Goal: Contribute content: Add original content to the website for others to see

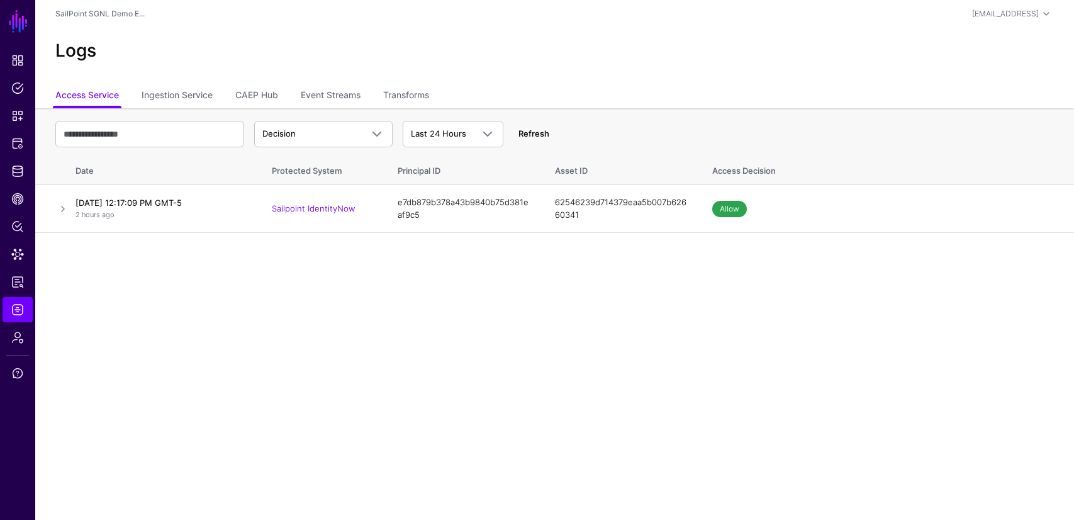
click at [546, 135] on link "Refresh" at bounding box center [533, 133] width 31 height 10
click at [536, 135] on link "Refresh" at bounding box center [533, 133] width 31 height 10
click at [534, 135] on link "Refresh" at bounding box center [533, 133] width 31 height 10
click at [532, 132] on link "Refresh" at bounding box center [533, 133] width 31 height 10
click at [15, 113] on span "Snippets" at bounding box center [17, 115] width 13 height 13
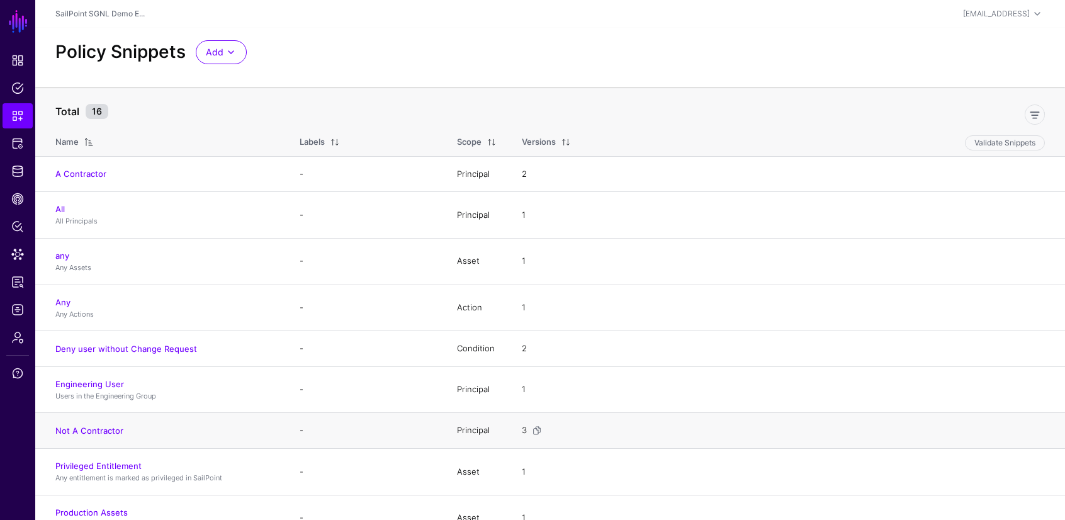
scroll to position [292, 0]
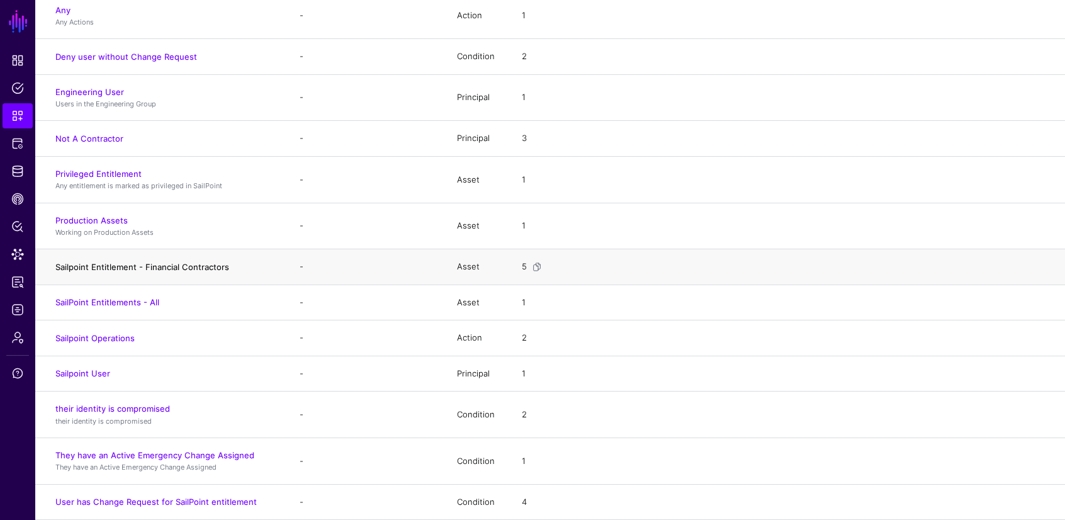
click at [103, 267] on link "Sailpoint Entitlement - Financial Contractors" at bounding box center [142, 267] width 174 height 10
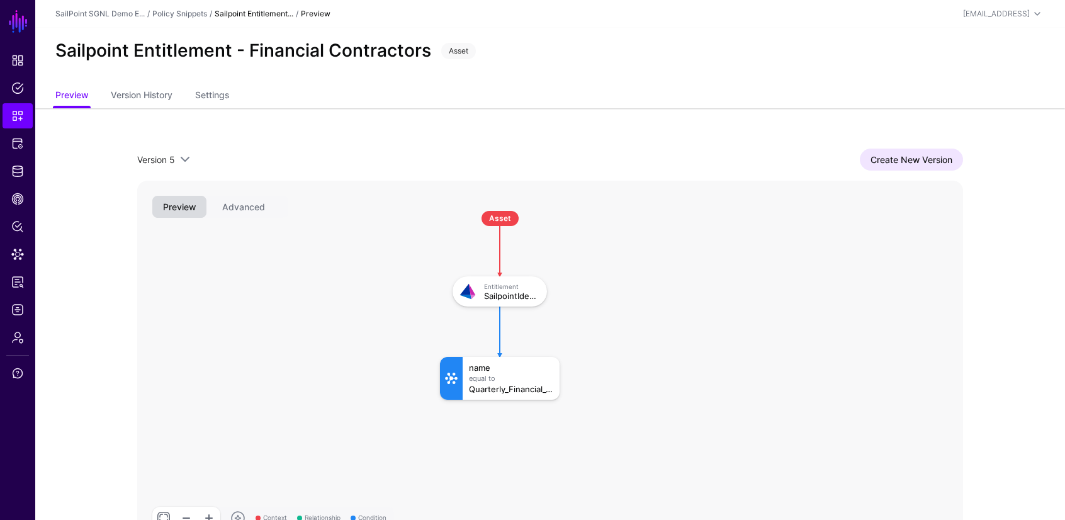
click at [91, 352] on app-snippets-item-preview "Version 5 Version 5 Version 4 Version 3 Version 2 Version 1 Create New Version …" at bounding box center [549, 346] width 1029 height 476
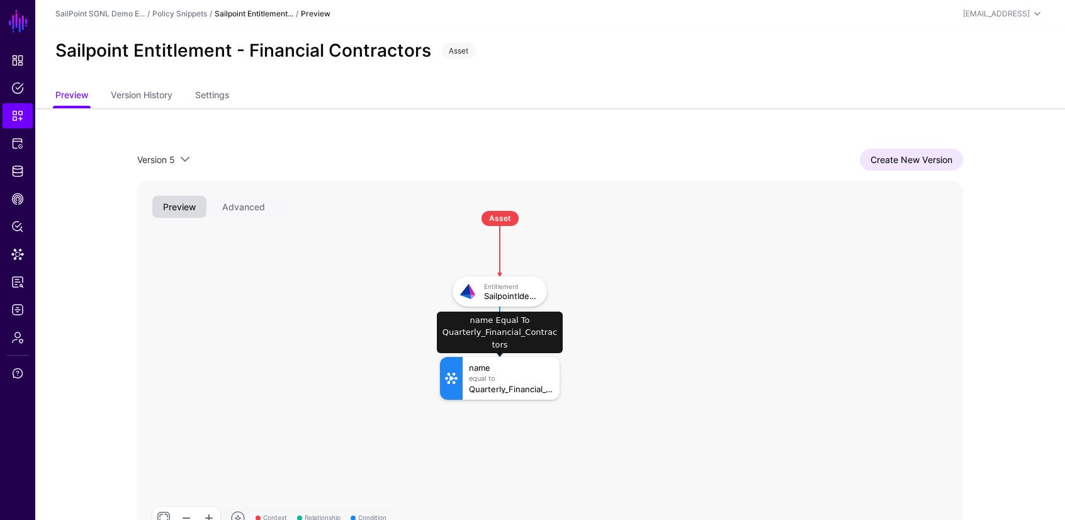
click div "Equal To"
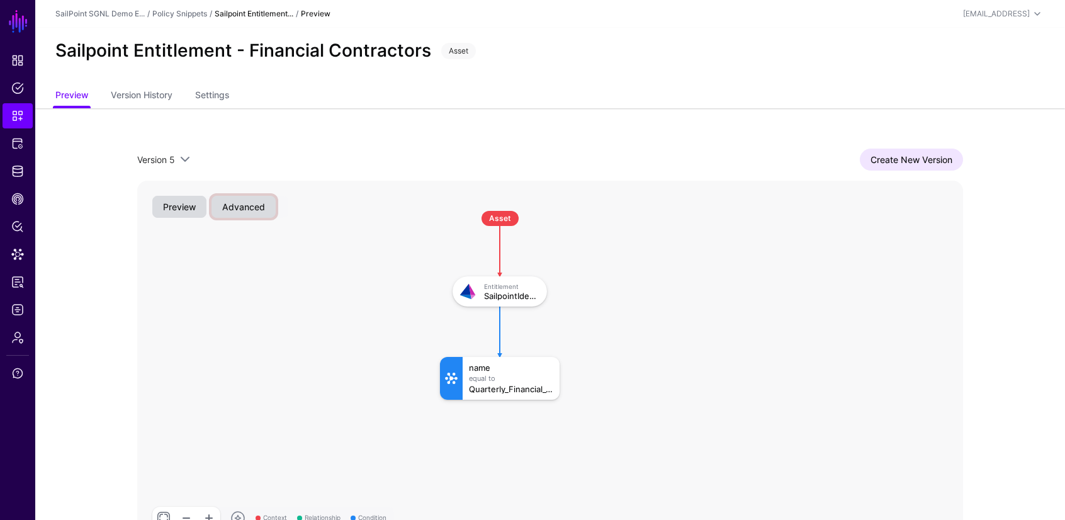
click at [243, 209] on button "Advanced" at bounding box center [243, 207] width 64 height 22
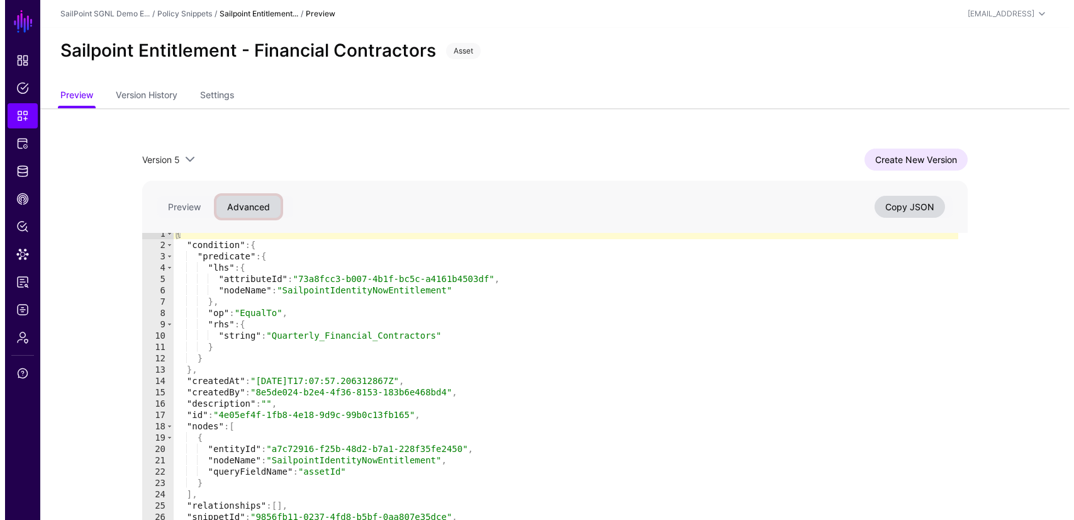
scroll to position [3, 0]
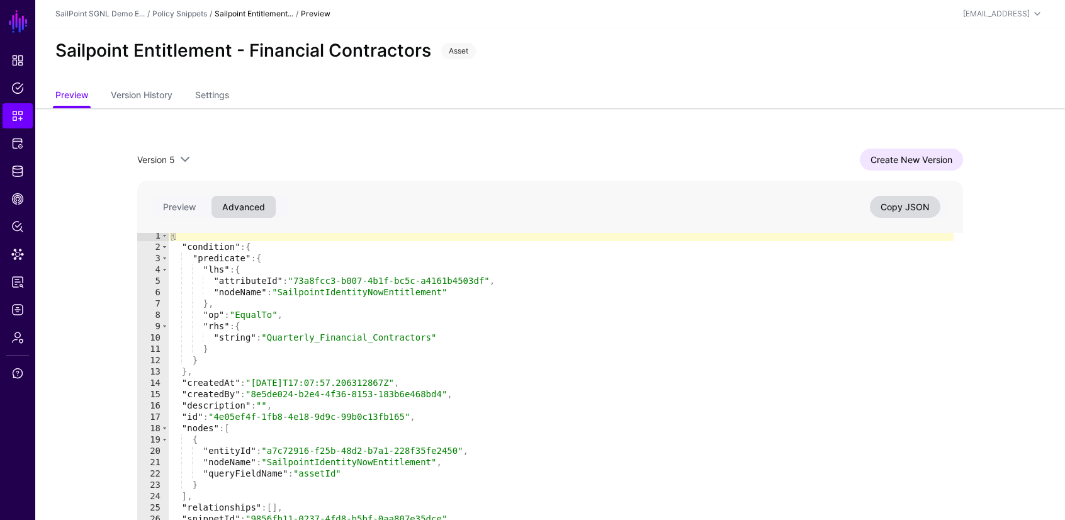
click at [626, 125] on div "Version 5 Version 5 Version 4 Version 3 Version 2 Version 1 Create New Version …" at bounding box center [550, 346] width 906 height 476
click at [125, 94] on link "Version History" at bounding box center [142, 96] width 62 height 24
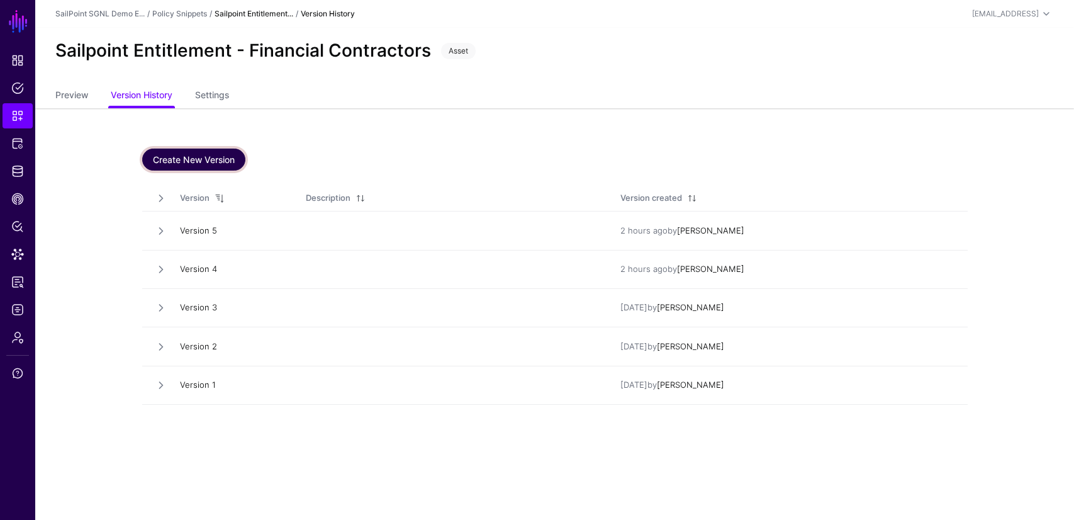
click at [206, 158] on link "Create New Version" at bounding box center [193, 160] width 103 height 22
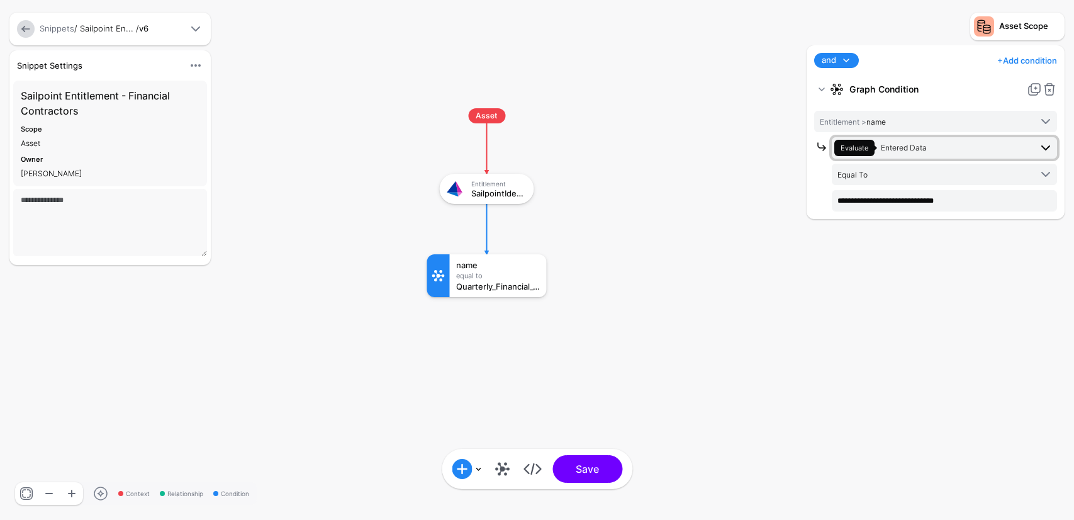
click at [926, 147] on span "Entered Data" at bounding box center [904, 147] width 46 height 9
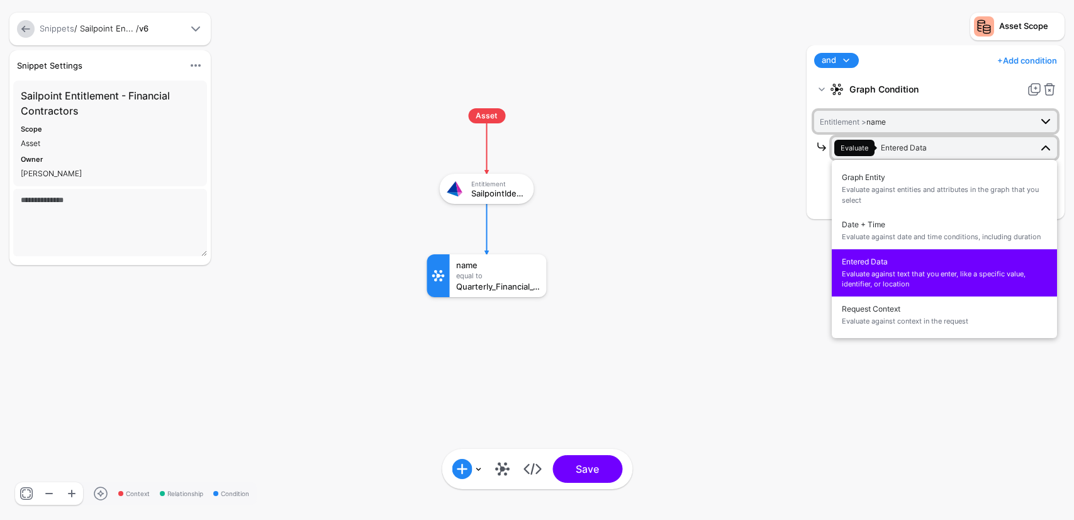
click at [920, 122] on span "Entitlement > name" at bounding box center [925, 122] width 211 height 14
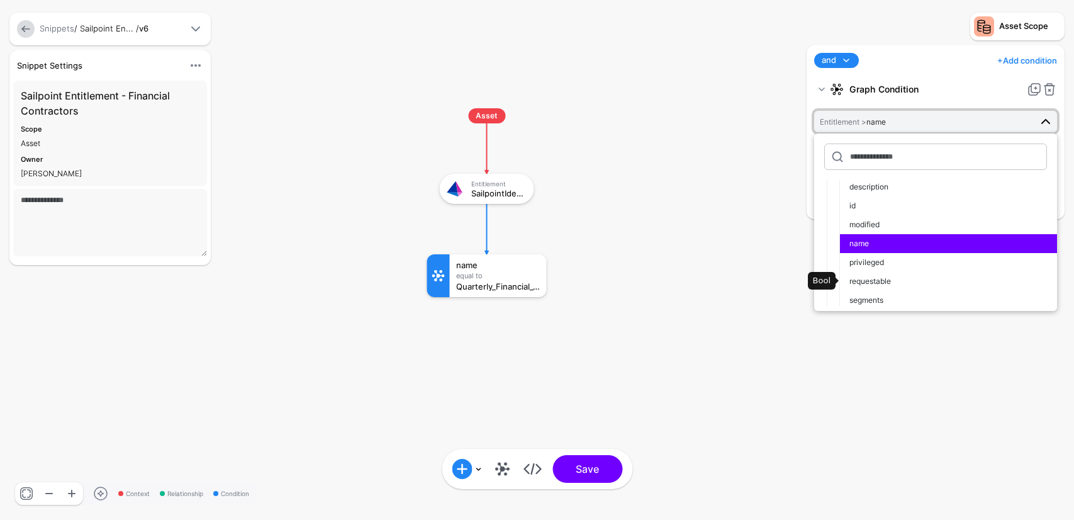
scroll to position [111, 0]
click at [916, 344] on div "**********" at bounding box center [936, 276] width 264 height 462
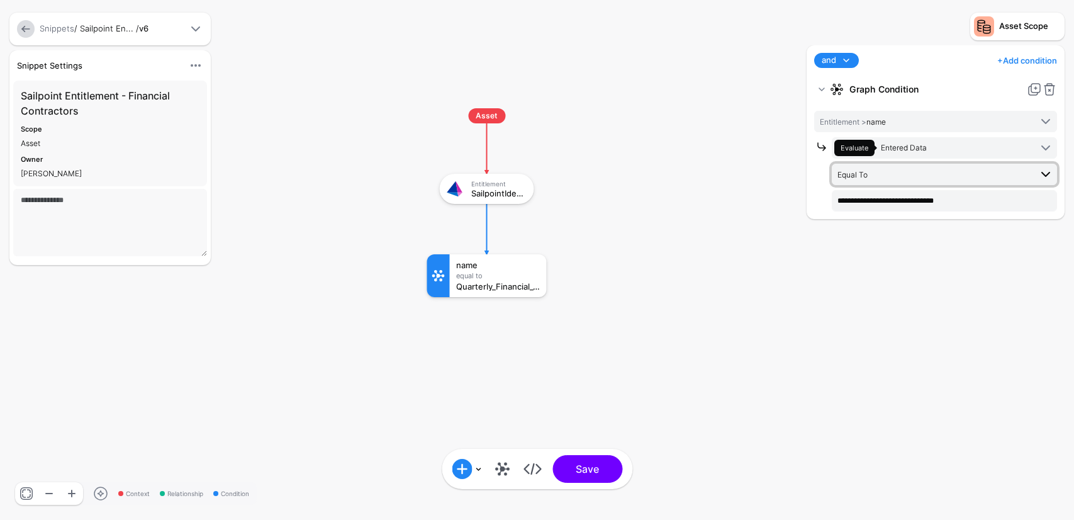
click at [886, 179] on span "Equal To" at bounding box center [934, 174] width 193 height 14
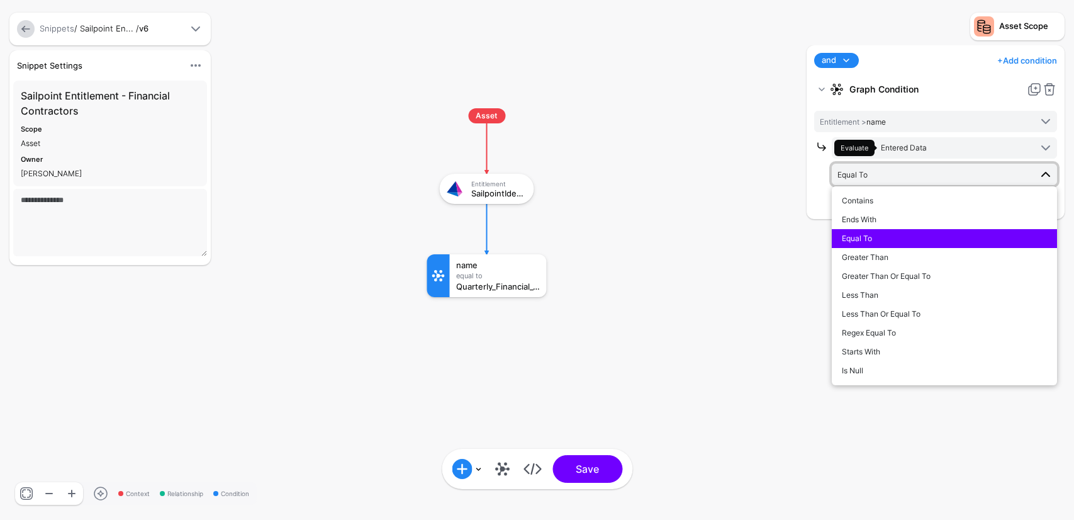
click at [877, 178] on span "Equal To" at bounding box center [934, 174] width 193 height 14
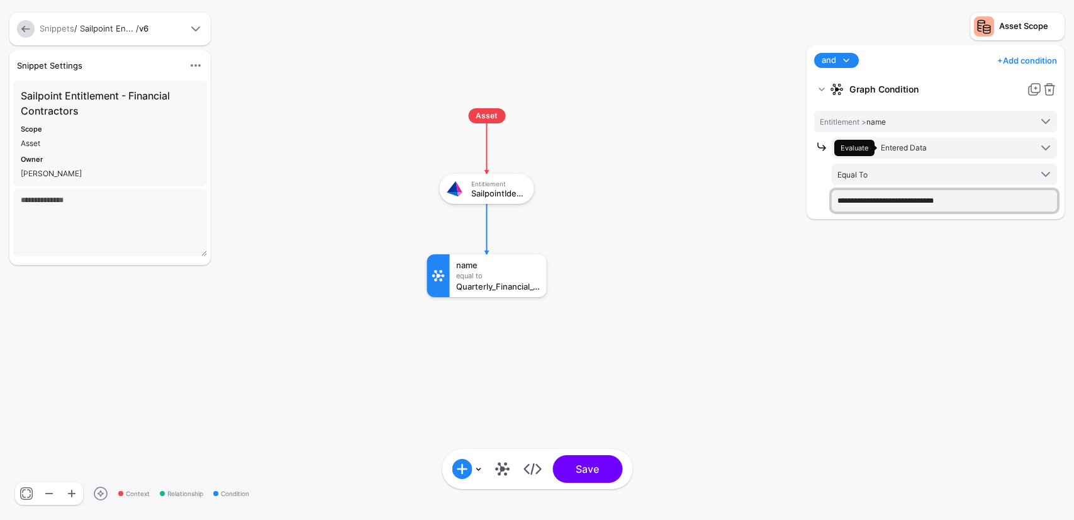
click at [877, 206] on input "**********" at bounding box center [944, 200] width 225 height 21
click at [888, 201] on input "**********" at bounding box center [944, 200] width 225 height 21
click at [888, 200] on input "**********" at bounding box center [944, 200] width 225 height 21
drag, startPoint x: 888, startPoint y: 200, endPoint x: 888, endPoint y: 193, distance: 7.0
click at [887, 199] on input "**********" at bounding box center [944, 200] width 225 height 21
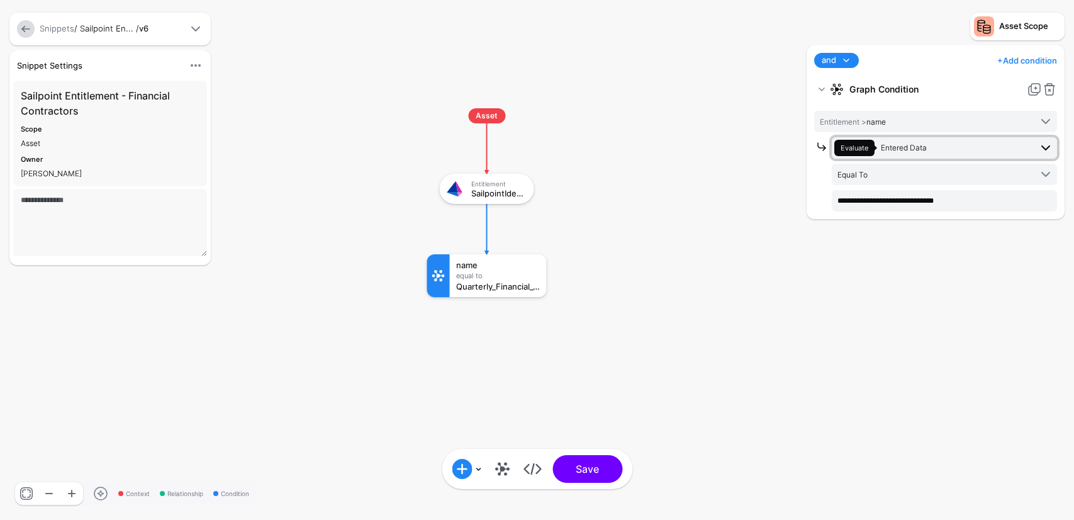
click at [900, 151] on span "Entered Data" at bounding box center [904, 147] width 46 height 9
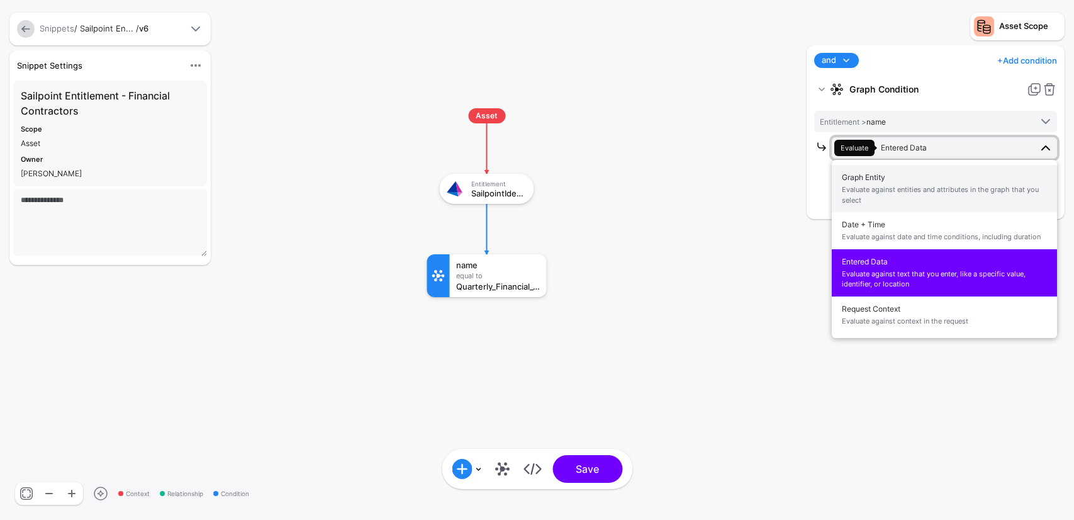
click at [883, 179] on span "Graph Entity Evaluate against entities and attributes in the graph that you sel…" at bounding box center [944, 189] width 205 height 40
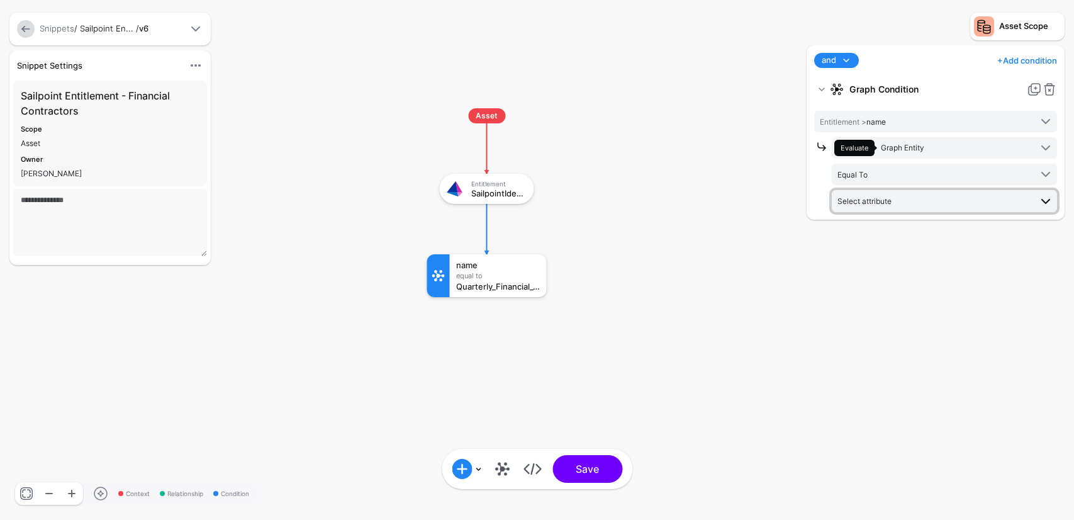
click at [880, 203] on span "Select attribute" at bounding box center [865, 200] width 54 height 9
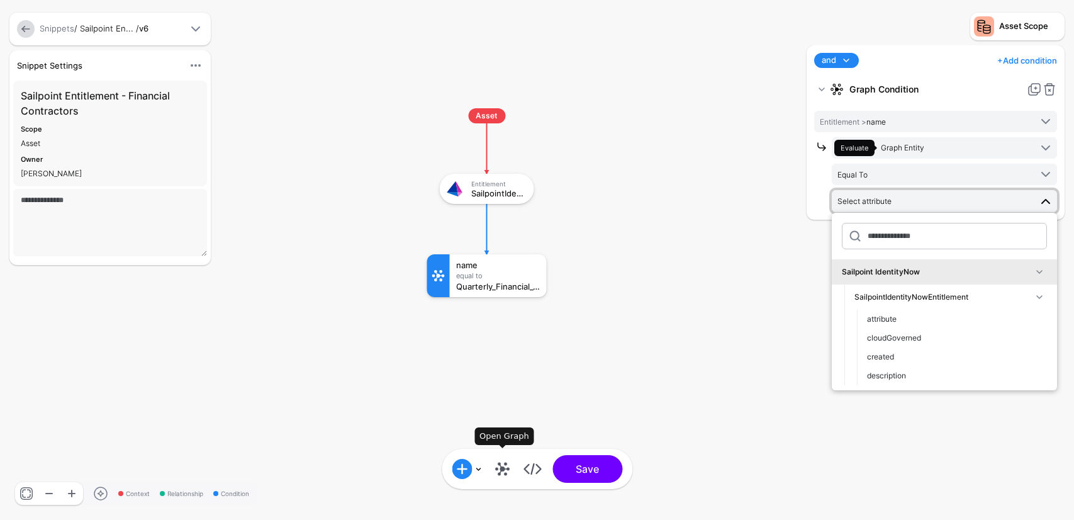
click at [502, 473] on link at bounding box center [502, 469] width 20 height 20
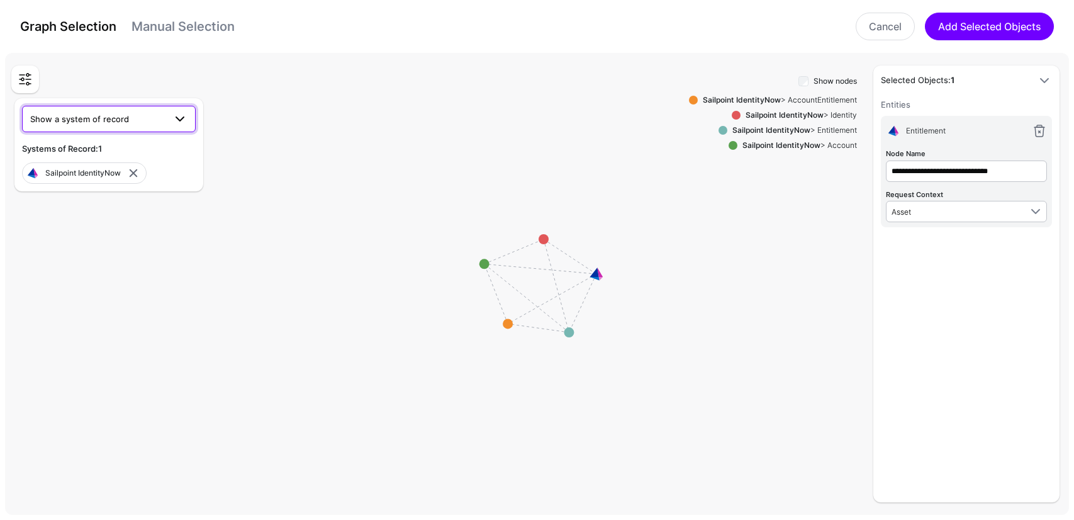
click at [108, 121] on span "Show a system of record" at bounding box center [79, 119] width 99 height 10
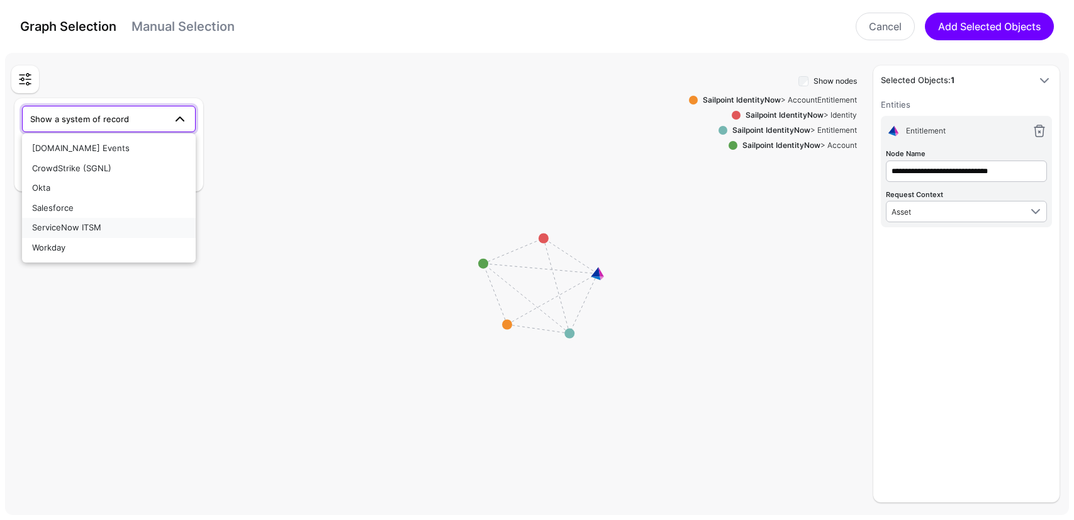
click at [58, 227] on span "ServiceNow ITSM" at bounding box center [66, 227] width 69 height 10
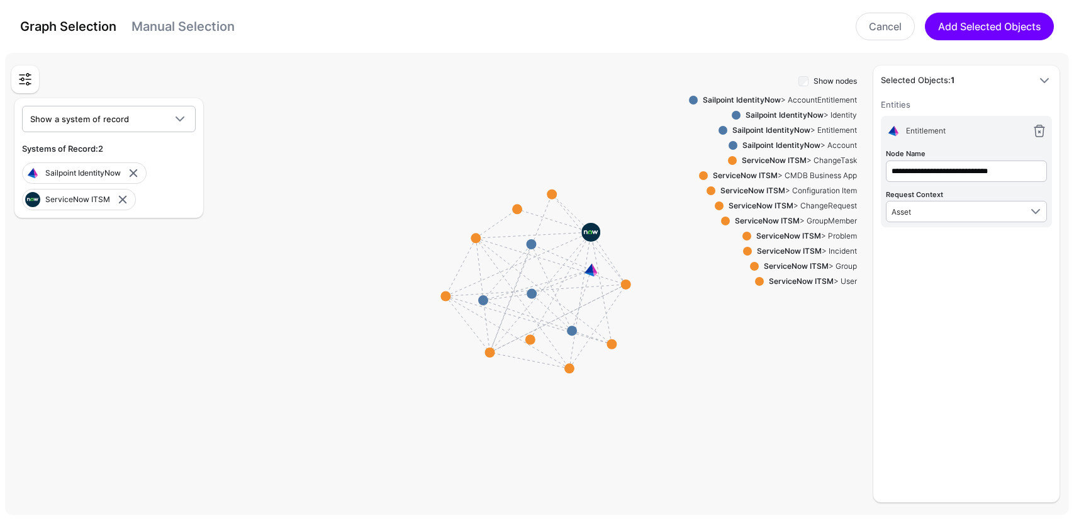
click at [749, 189] on strong "ServiceNow ITSM" at bounding box center [752, 190] width 65 height 9
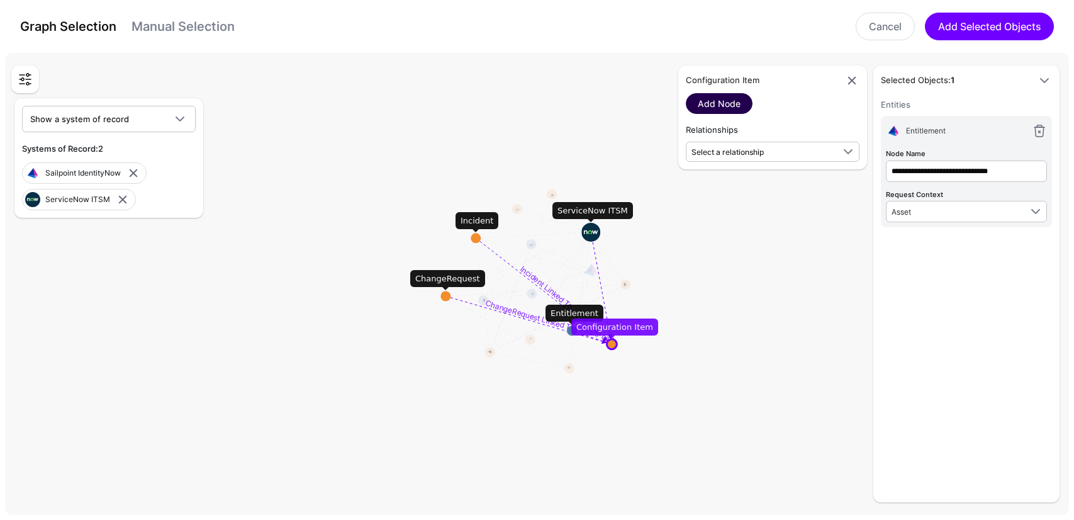
click at [723, 103] on link "Add Node" at bounding box center [719, 103] width 67 height 21
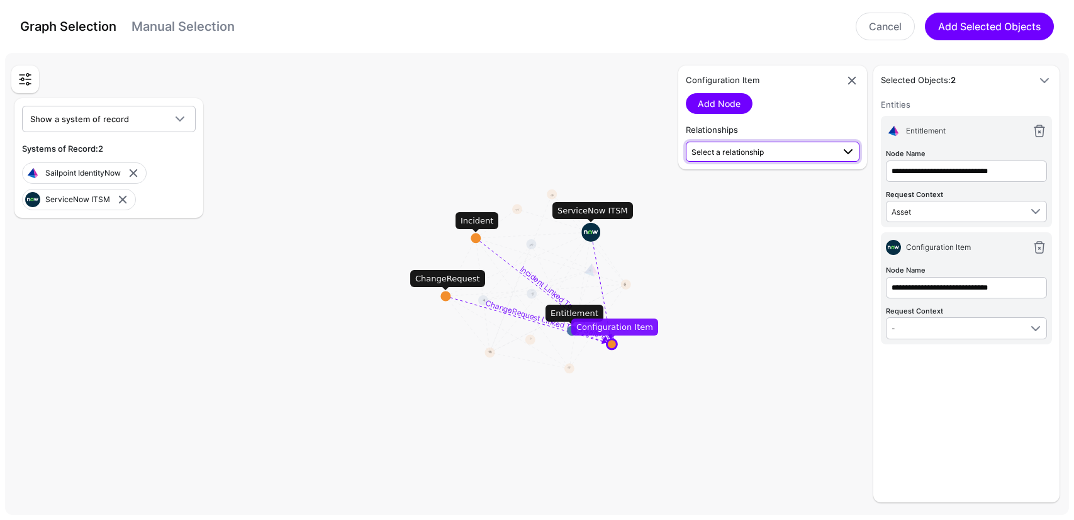
click at [737, 151] on span "Select a relationship" at bounding box center [728, 151] width 72 height 9
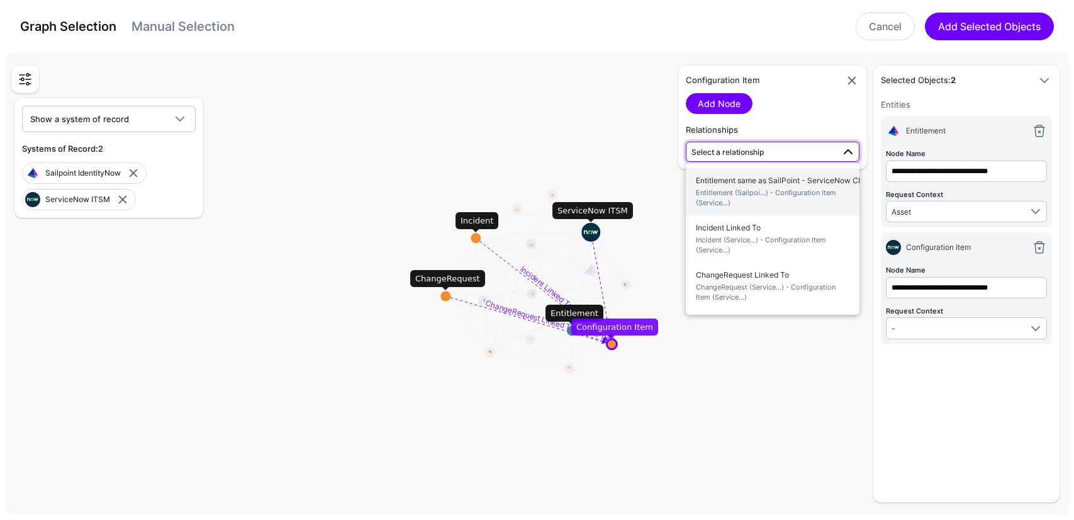
click at [716, 188] on span "Entitlement (Sailpoi...) - Configuration Item (Service...)" at bounding box center [773, 198] width 154 height 21
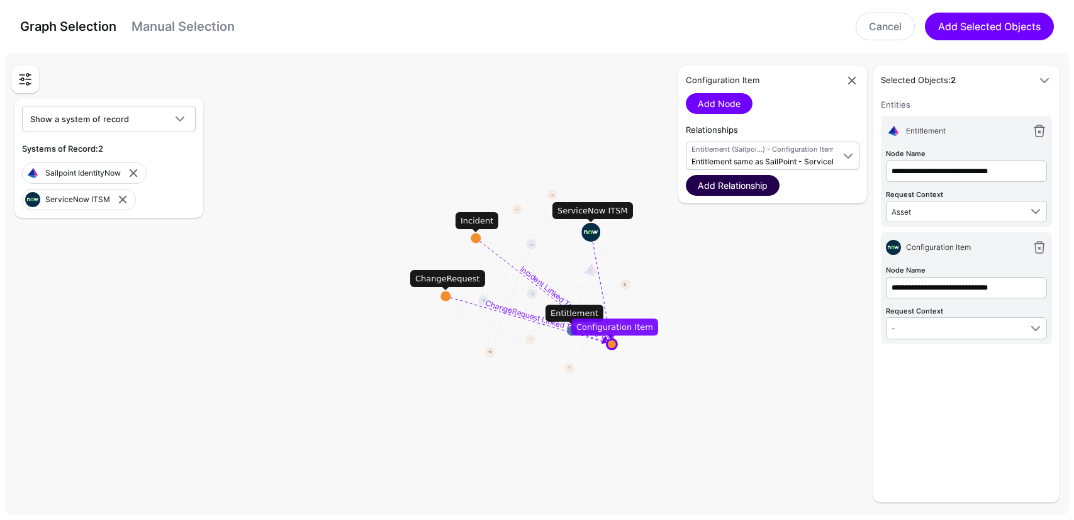
click at [719, 186] on link "Add Relationship" at bounding box center [733, 185] width 94 height 21
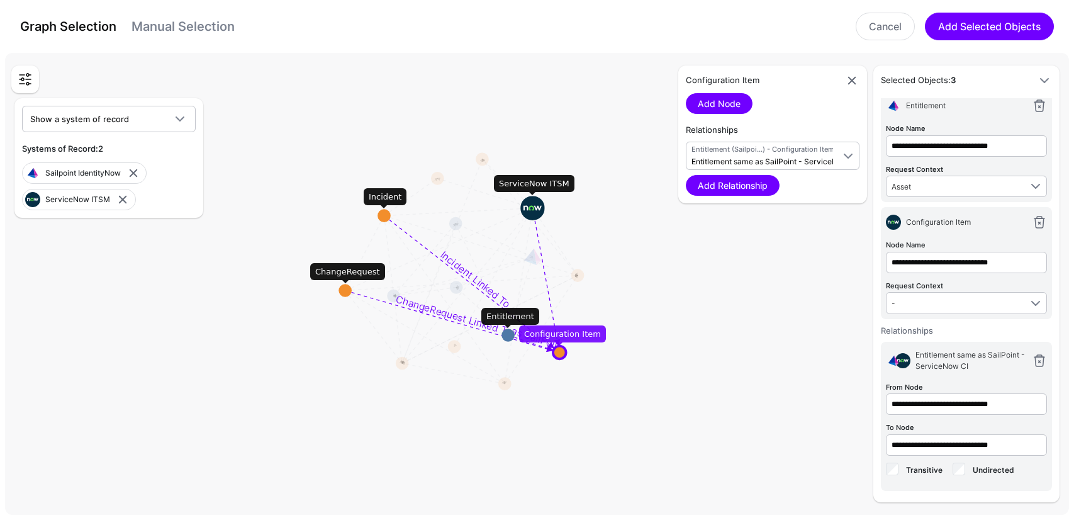
scroll to position [26, 0]
click at [938, 300] on span "-" at bounding box center [956, 302] width 129 height 14
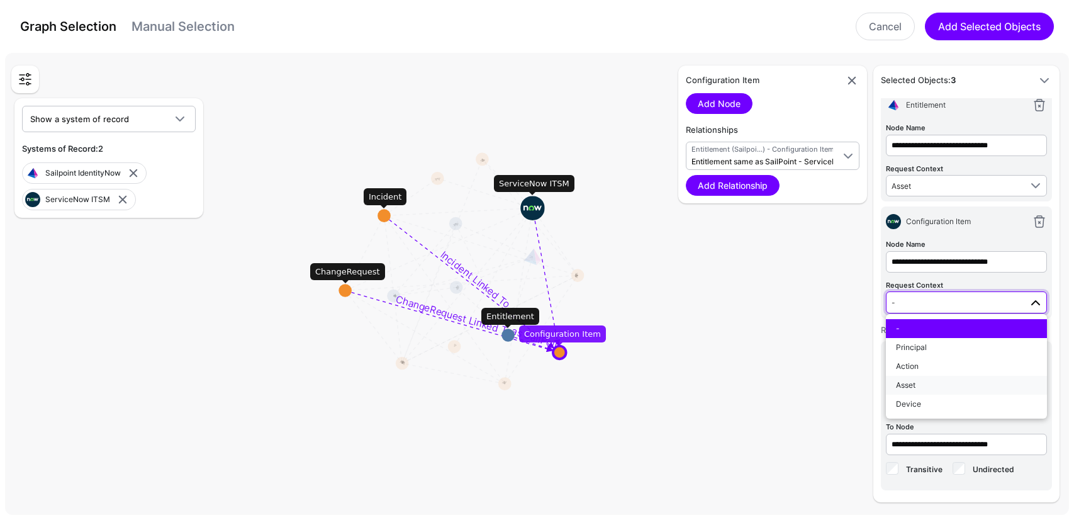
click at [931, 385] on div "Asset" at bounding box center [966, 384] width 141 height 11
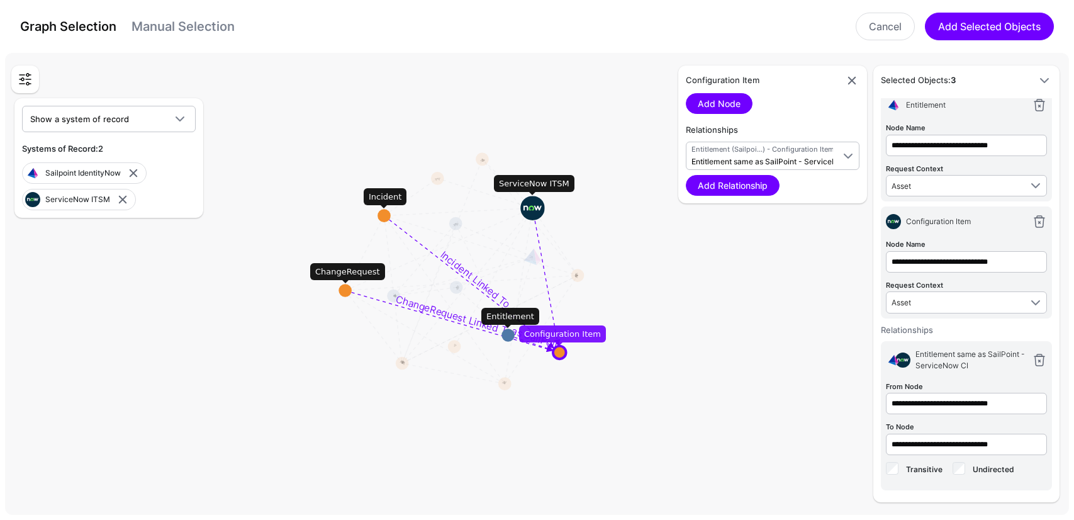
click at [836, 354] on div "**********" at bounding box center [931, 283] width 264 height 437
click at [978, 25] on button "Add Selected Objects" at bounding box center [989, 27] width 129 height 28
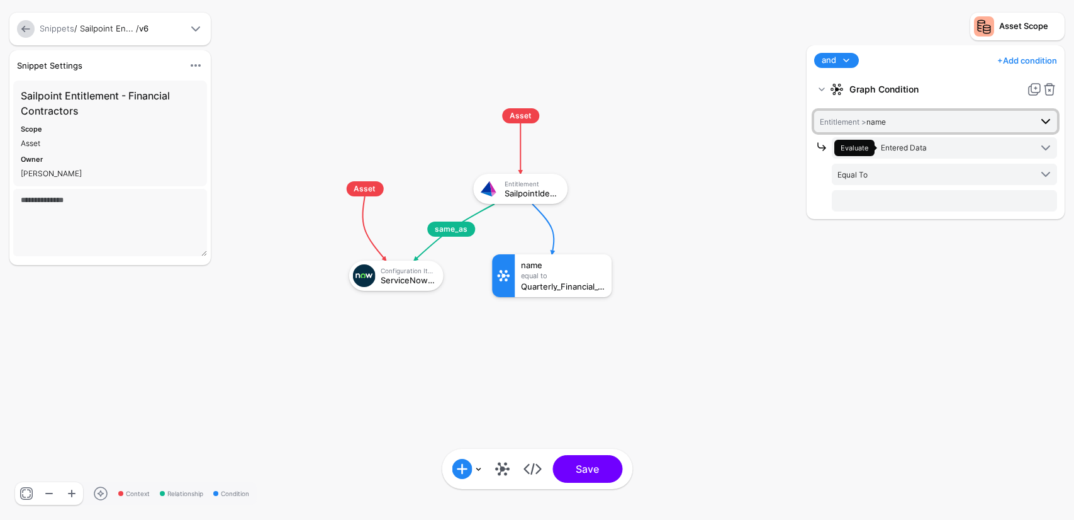
click at [880, 125] on span "Entitlement > name" at bounding box center [853, 121] width 66 height 9
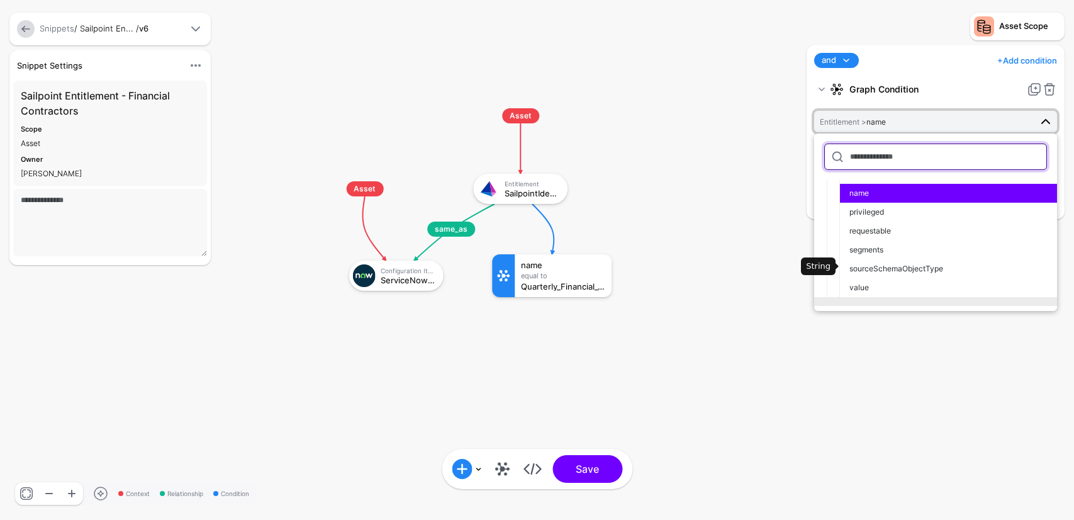
scroll to position [163, 0]
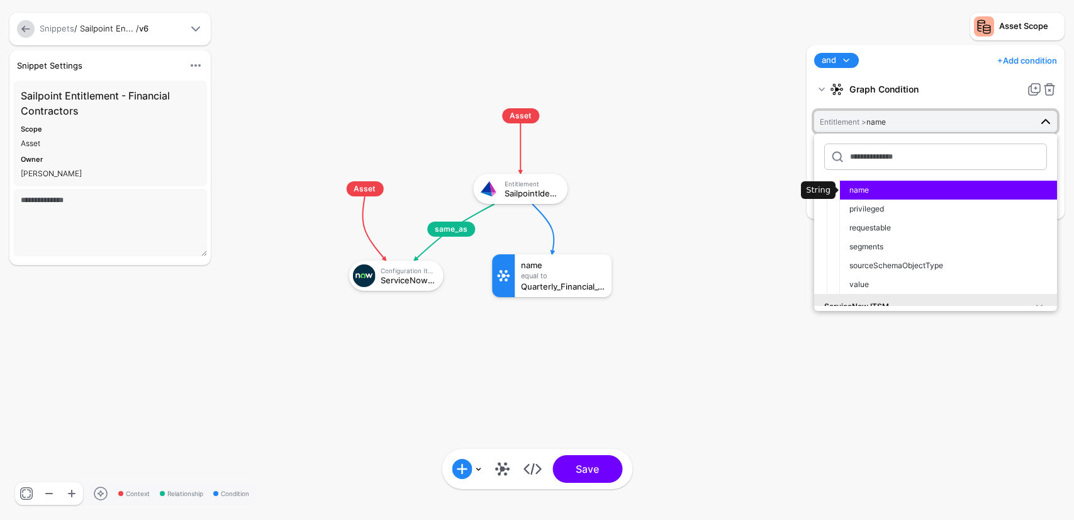
click at [867, 191] on span "name" at bounding box center [859, 189] width 20 height 9
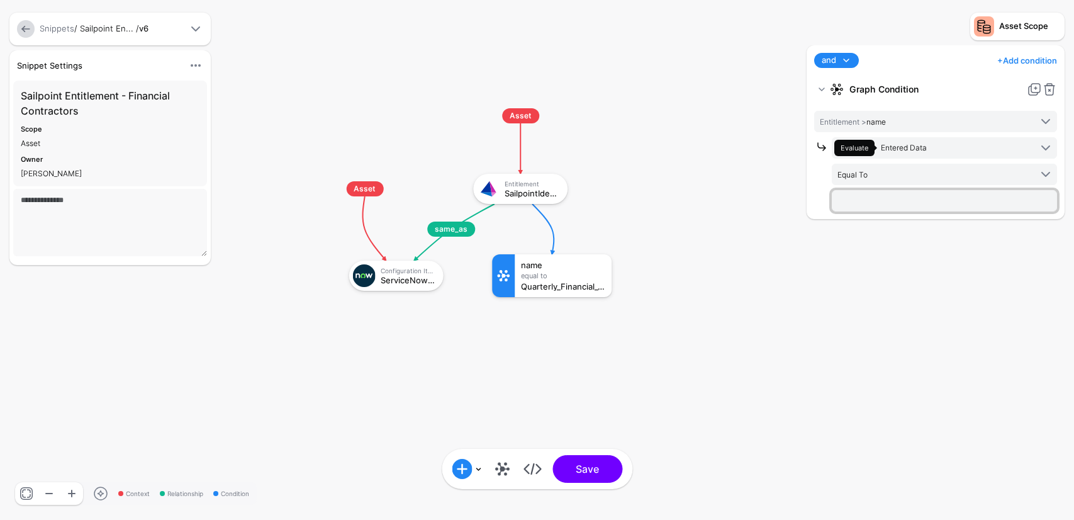
click at [892, 201] on input "text" at bounding box center [944, 200] width 225 height 21
click at [912, 177] on span "Equal To" at bounding box center [934, 174] width 193 height 14
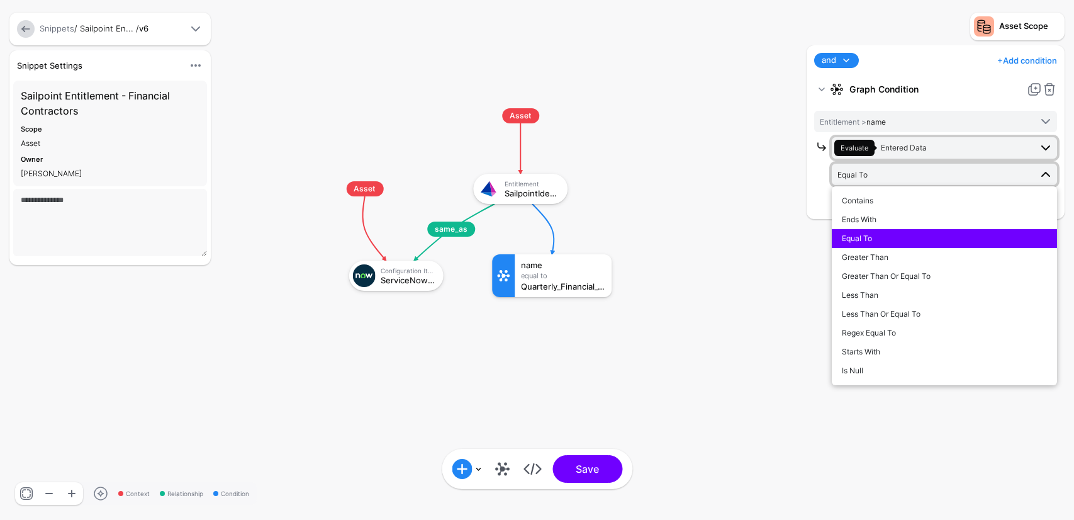
click at [911, 145] on span "Entered Data" at bounding box center [904, 147] width 46 height 9
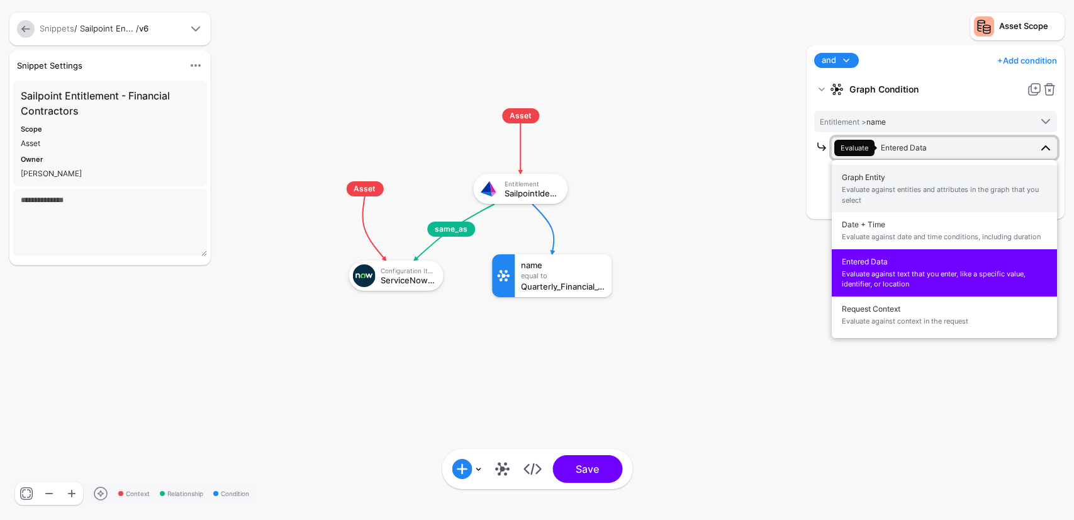
click at [905, 187] on span "Evaluate against entities and attributes in the graph that you select" at bounding box center [944, 194] width 205 height 21
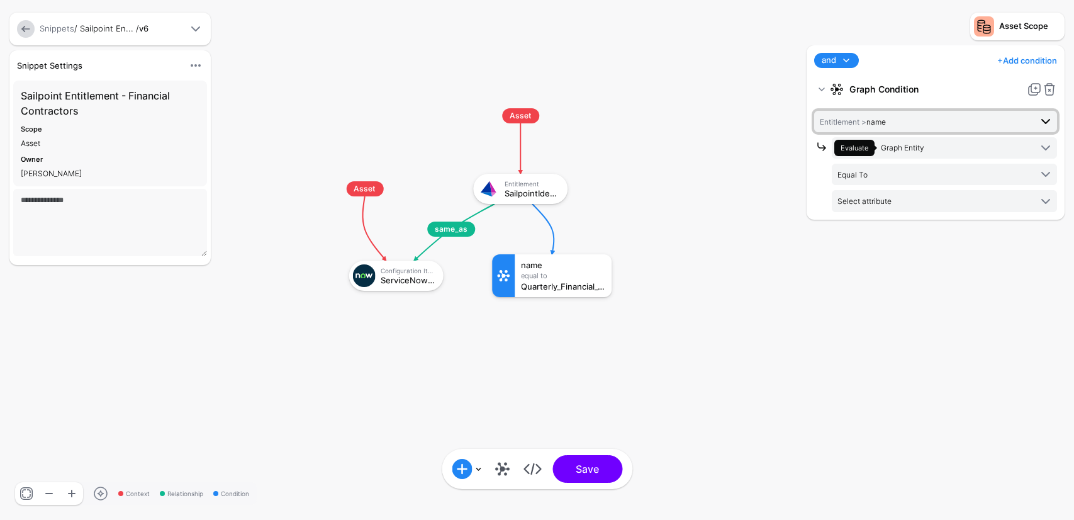
click at [900, 120] on span "Entitlement > name" at bounding box center [925, 122] width 211 height 14
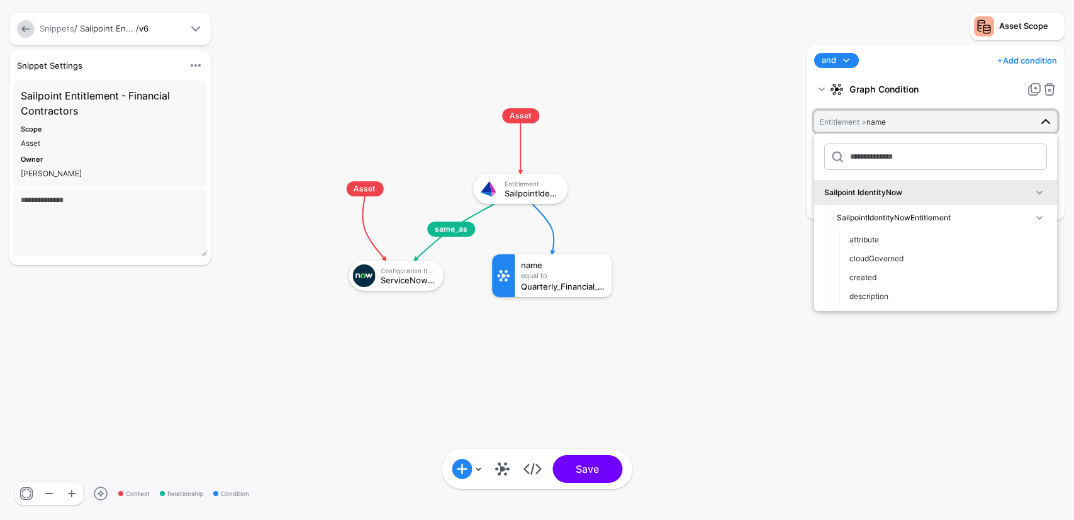
click at [947, 125] on span "Entitlement > name" at bounding box center [925, 122] width 211 height 14
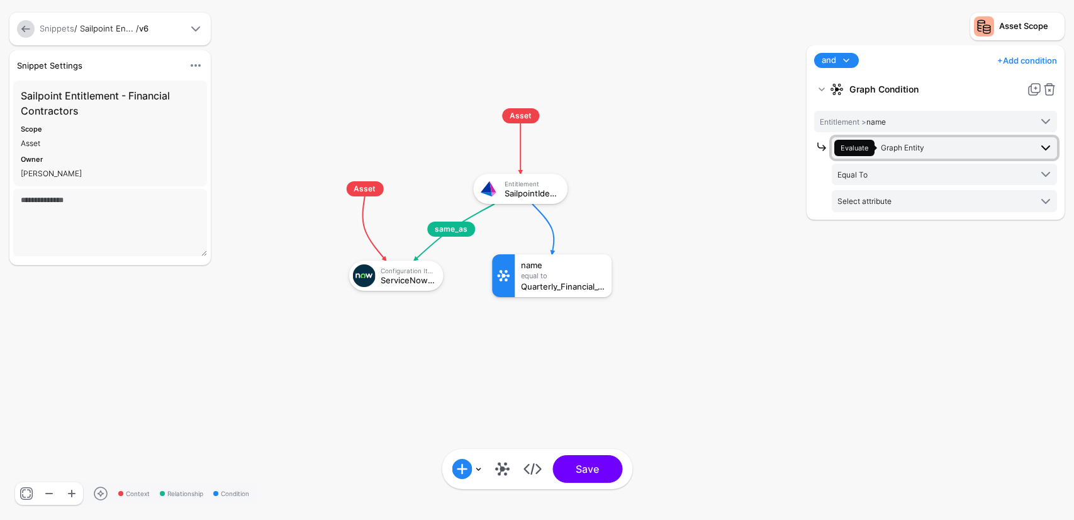
click at [909, 147] on span "Graph Entity" at bounding box center [902, 147] width 43 height 9
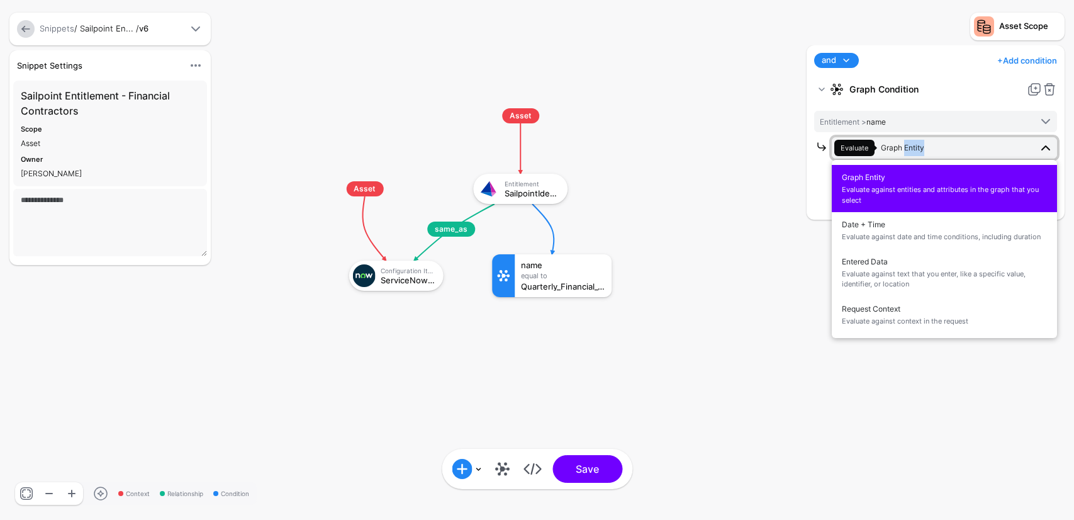
click at [909, 147] on span "Graph Entity" at bounding box center [902, 147] width 43 height 9
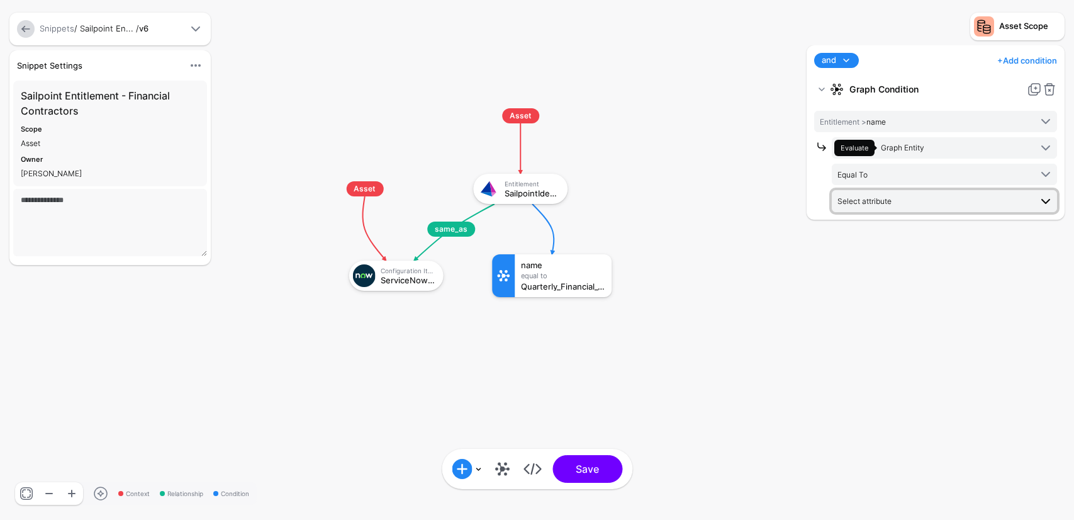
click at [912, 205] on span "Select attribute" at bounding box center [934, 201] width 193 height 14
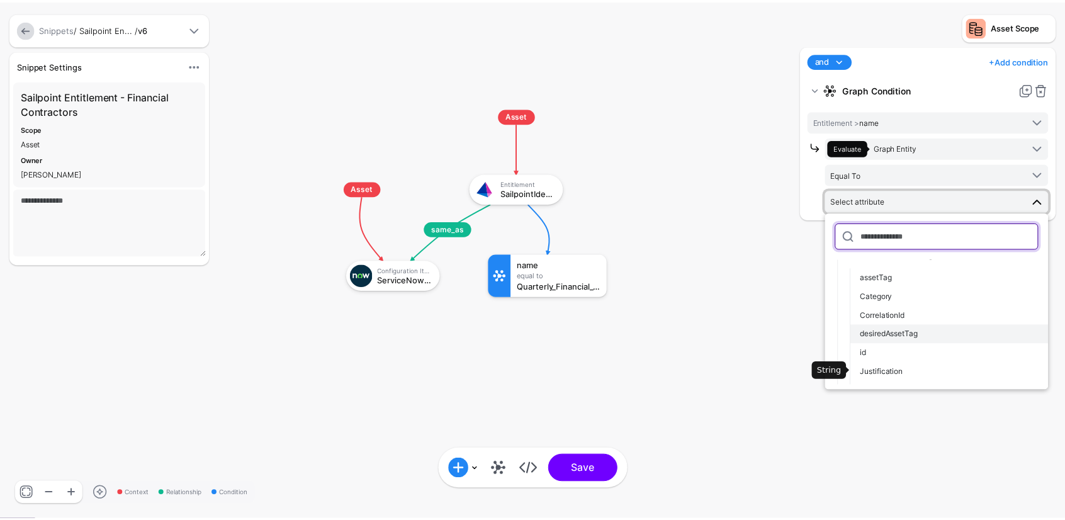
scroll to position [333, 0]
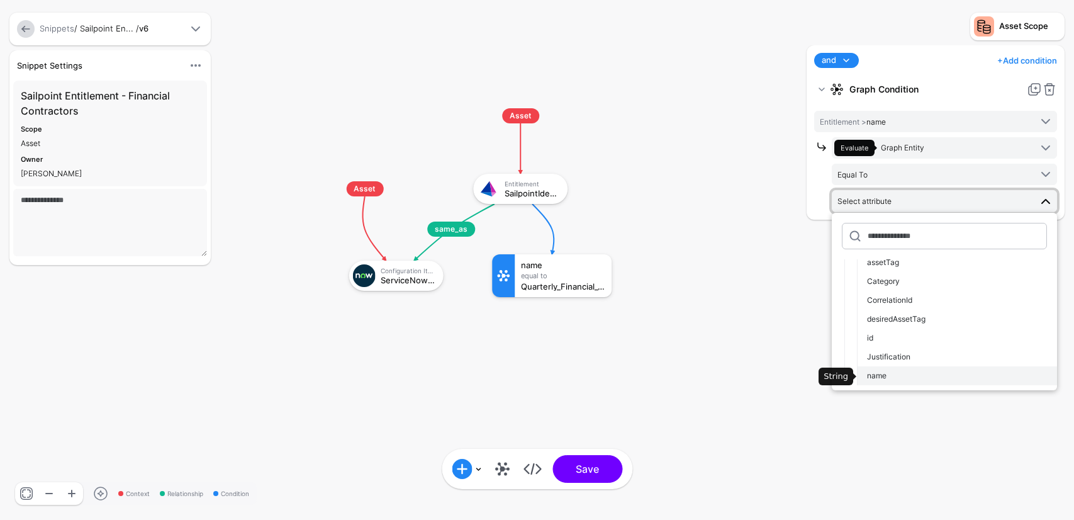
click at [912, 374] on div "name" at bounding box center [957, 375] width 180 height 11
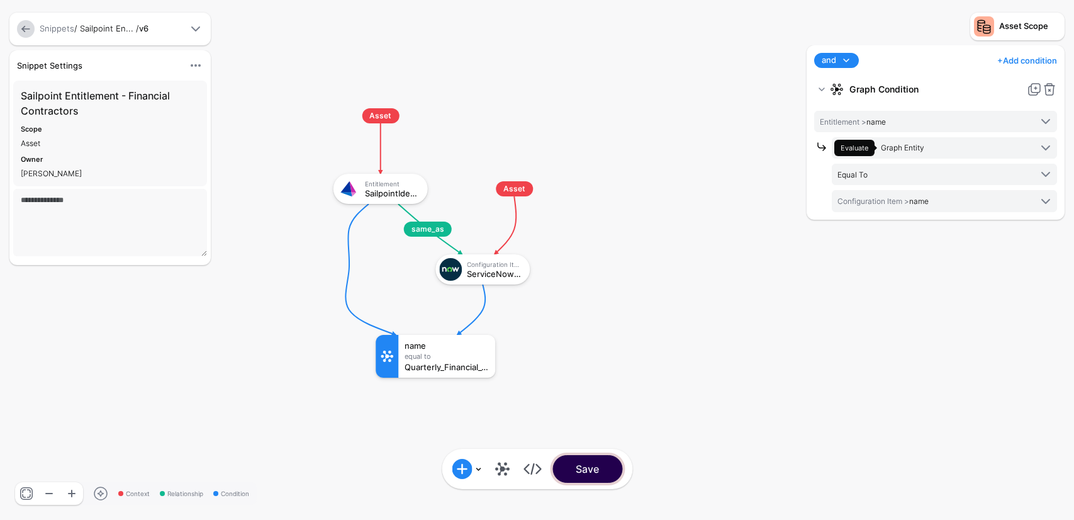
click at [581, 475] on button "Save" at bounding box center [587, 469] width 70 height 28
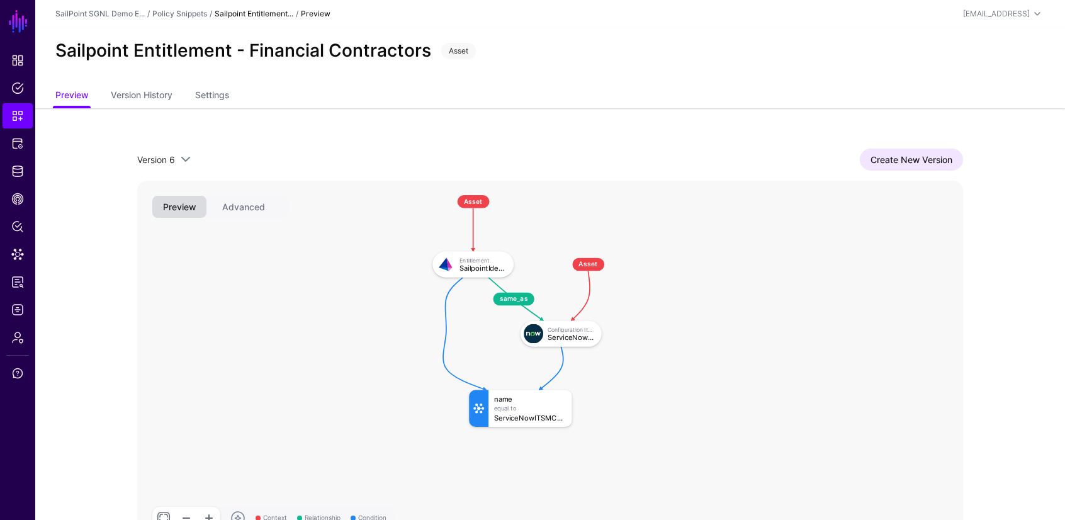
click at [1034, 350] on app-snippets-item-preview "Version 6 Version 6 Version 5 Version 4 Version 3 Version 2 Version 1 Create Ne…" at bounding box center [549, 346] width 1029 height 476
click at [577, 160] on div "Create New Version" at bounding box center [578, 160] width 770 height 22
click at [11, 86] on span "Policies" at bounding box center [17, 88] width 13 height 13
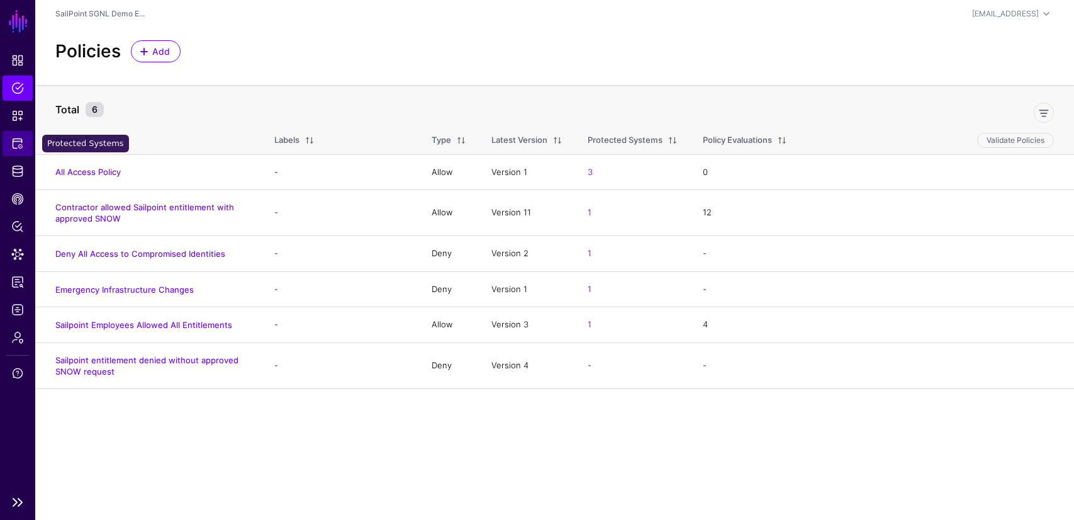
click at [16, 145] on span "Protected Systems" at bounding box center [17, 143] width 13 height 13
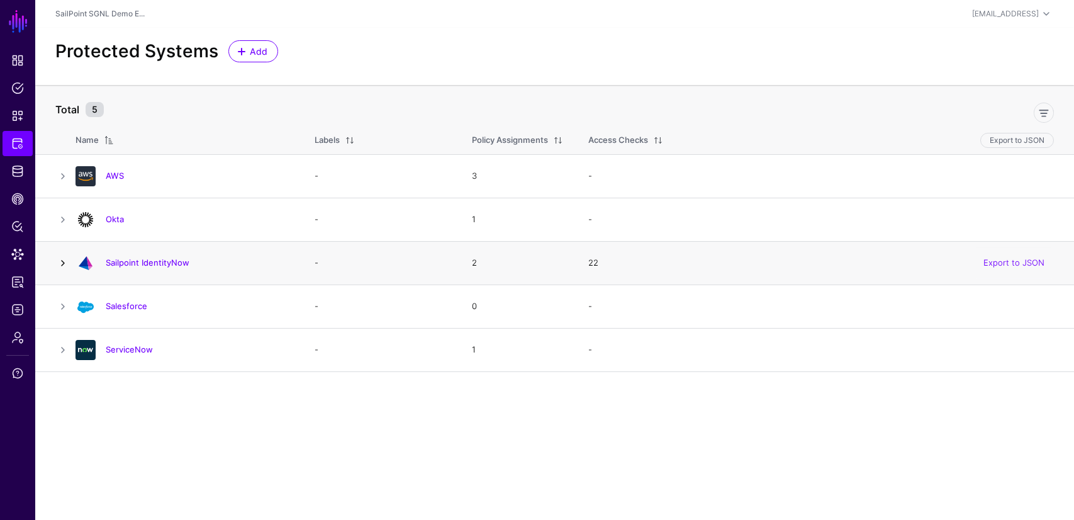
click at [64, 261] on link at bounding box center [62, 262] width 15 height 15
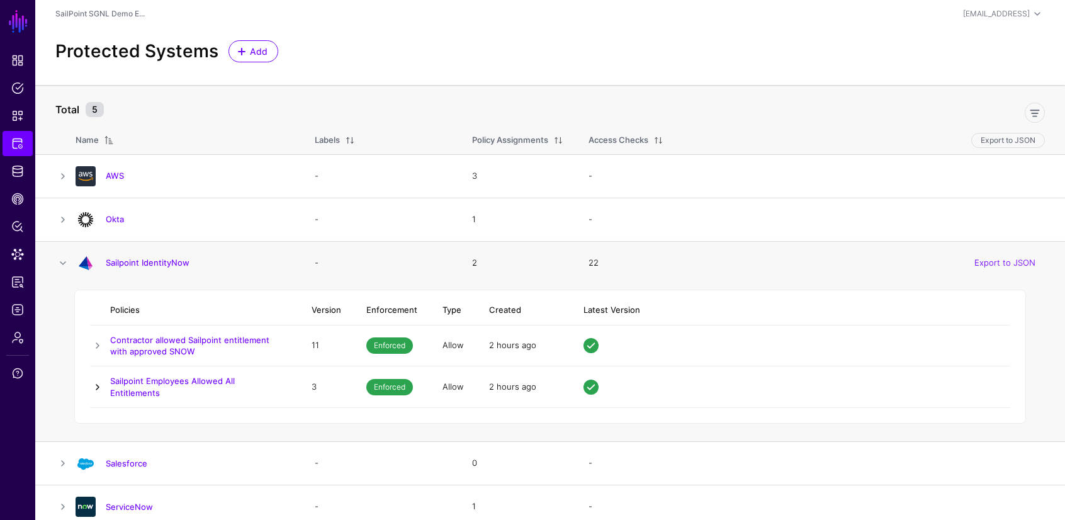
click at [99, 384] on link at bounding box center [97, 386] width 15 height 15
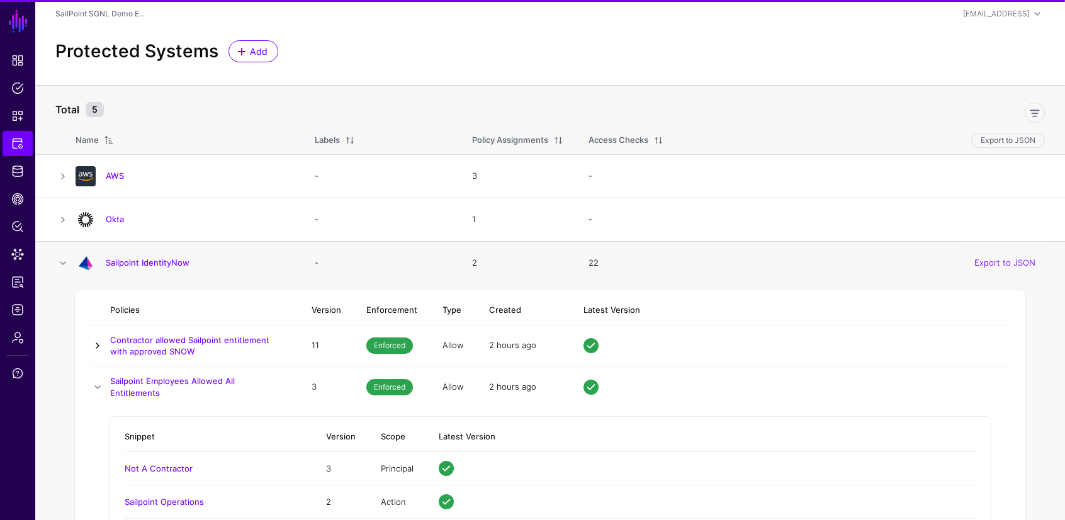
click at [96, 346] on link at bounding box center [97, 345] width 15 height 15
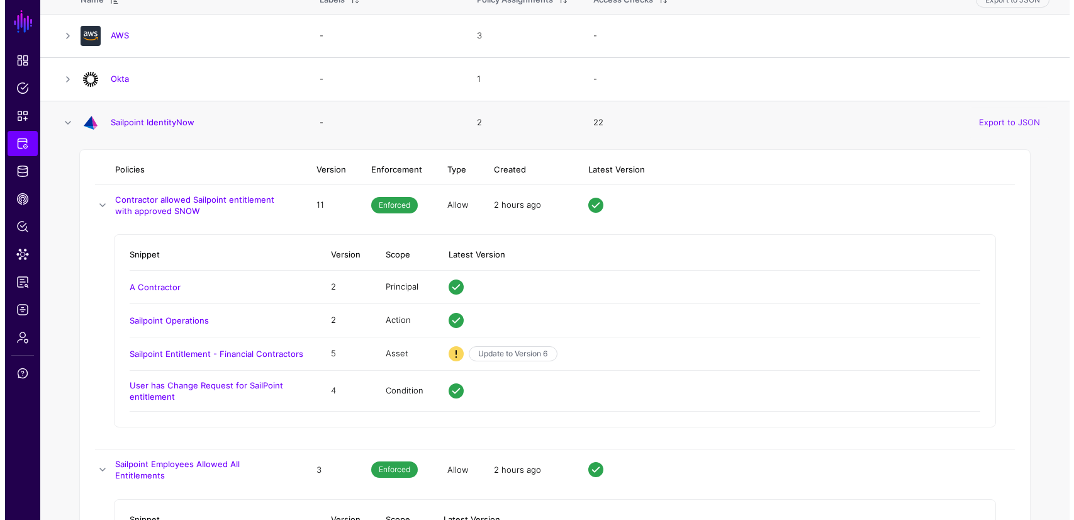
scroll to position [145, 0]
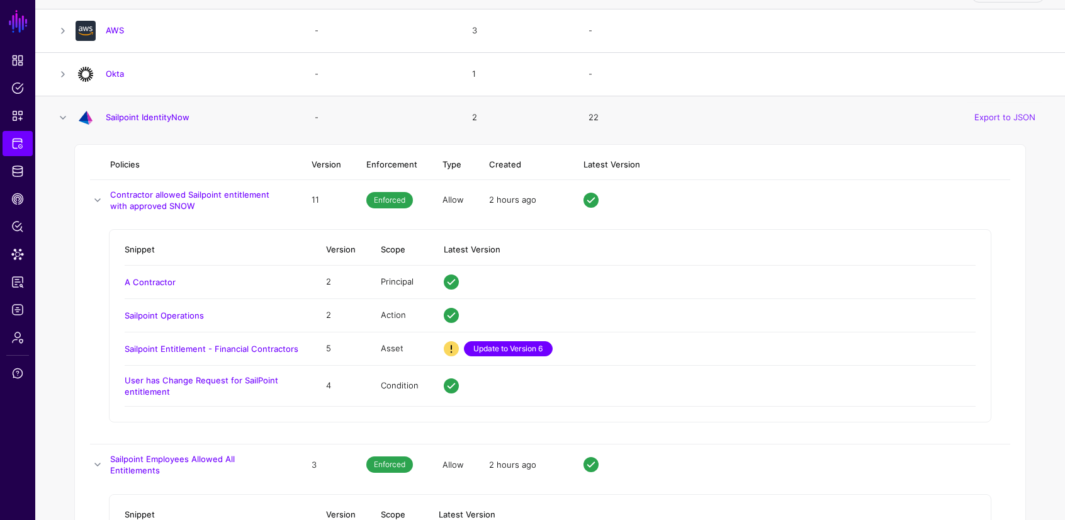
click at [531, 347] on link "Update to Version 6" at bounding box center [508, 348] width 89 height 15
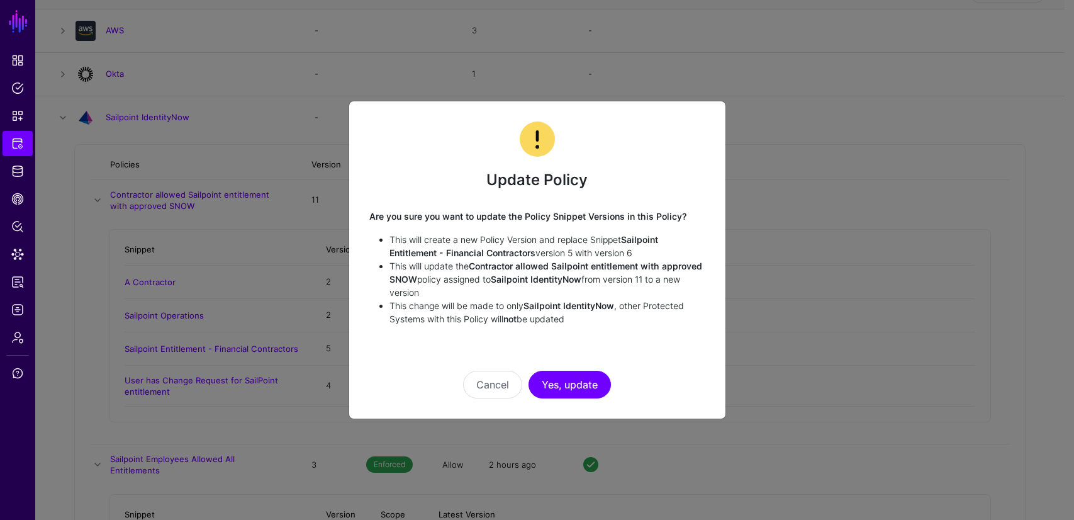
click at [583, 389] on button "Yes, update" at bounding box center [570, 385] width 82 height 28
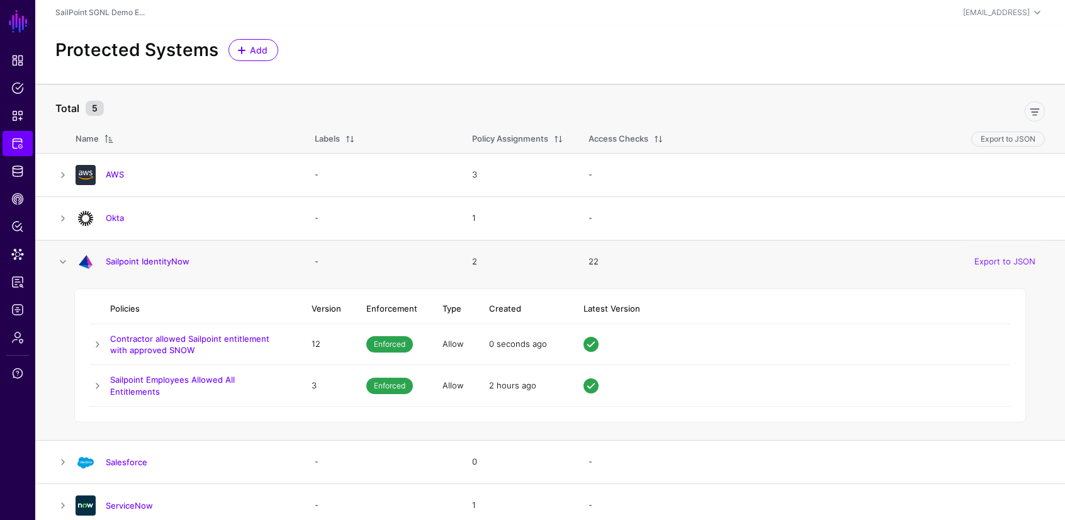
scroll to position [2, 0]
click at [93, 347] on link at bounding box center [97, 343] width 15 height 15
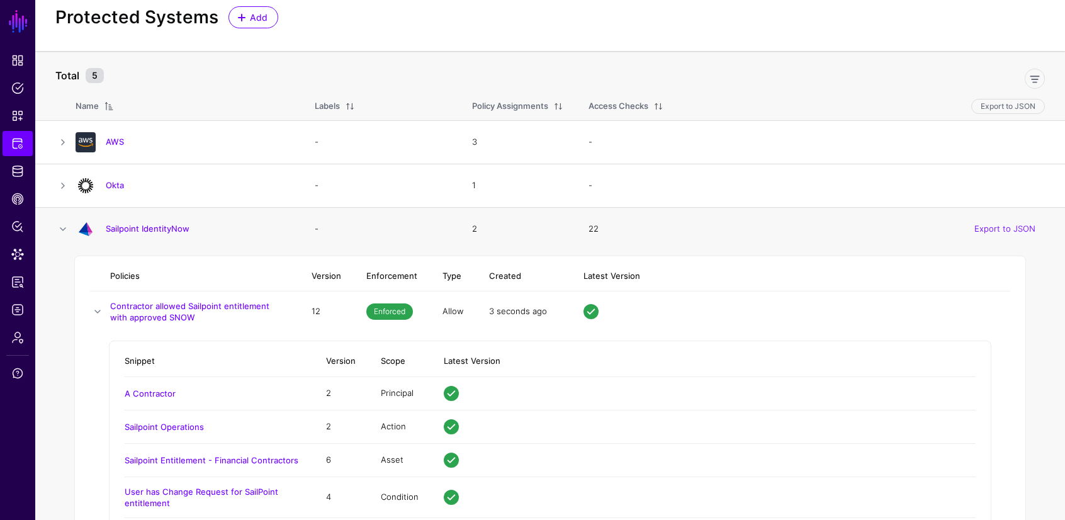
scroll to position [152, 0]
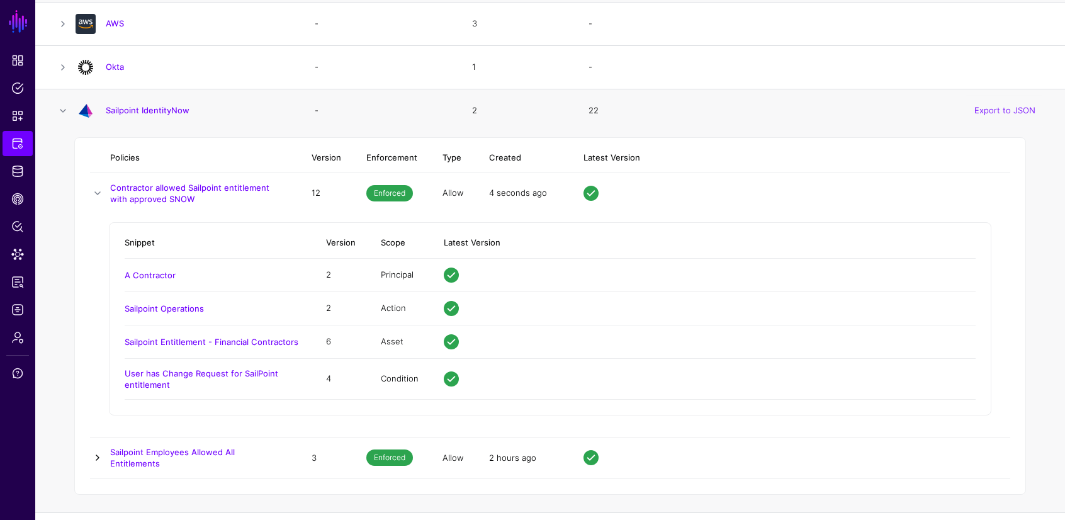
click at [101, 457] on link at bounding box center [97, 457] width 15 height 15
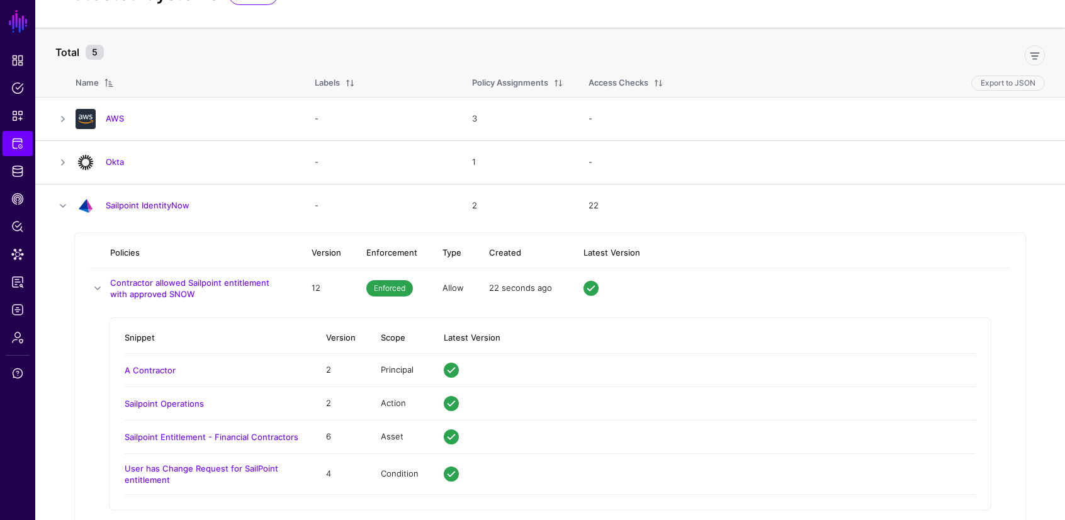
scroll to position [0, 0]
